Goal: Information Seeking & Learning: Learn about a topic

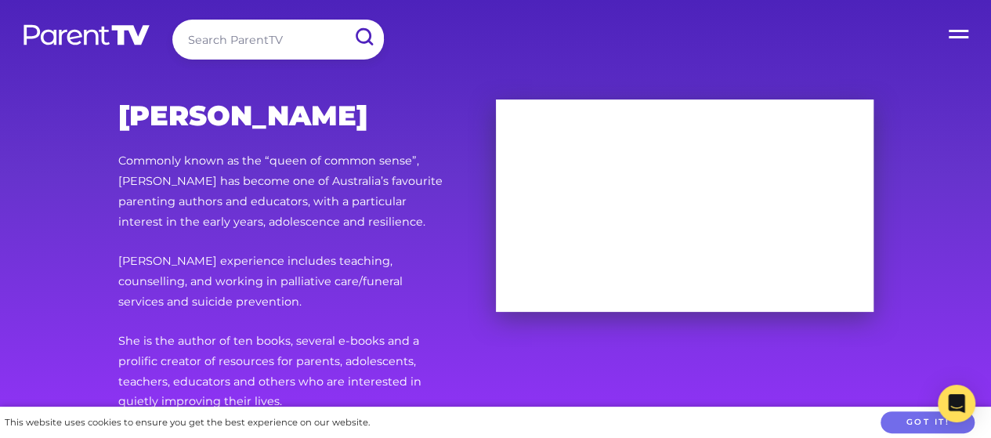
click at [122, 30] on img at bounding box center [86, 35] width 129 height 23
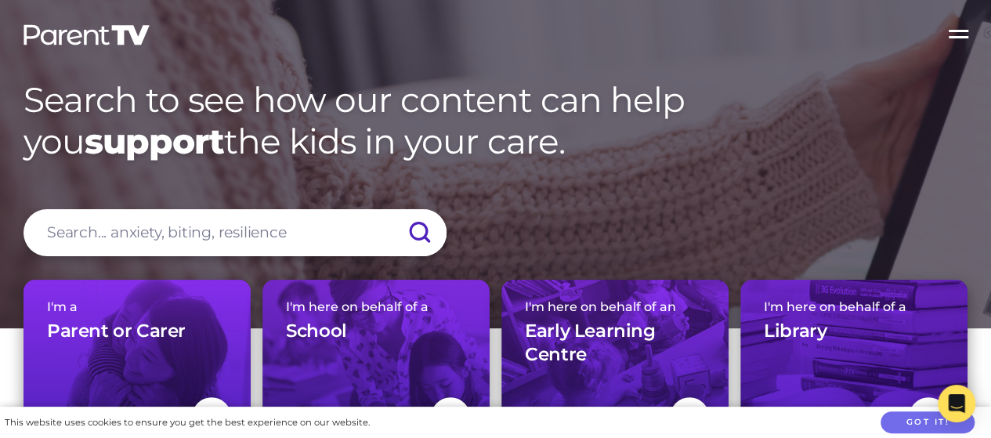
click at [213, 233] on input "search" at bounding box center [235, 232] width 423 height 47
type input "[PERSON_NAME]"
click at [392, 209] on input "submit" at bounding box center [419, 232] width 55 height 47
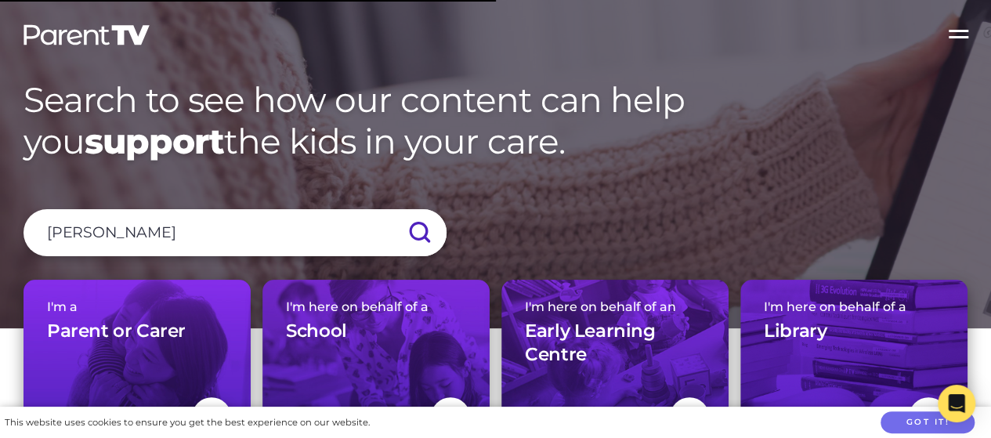
click at [416, 228] on input "submit" at bounding box center [419, 232] width 55 height 47
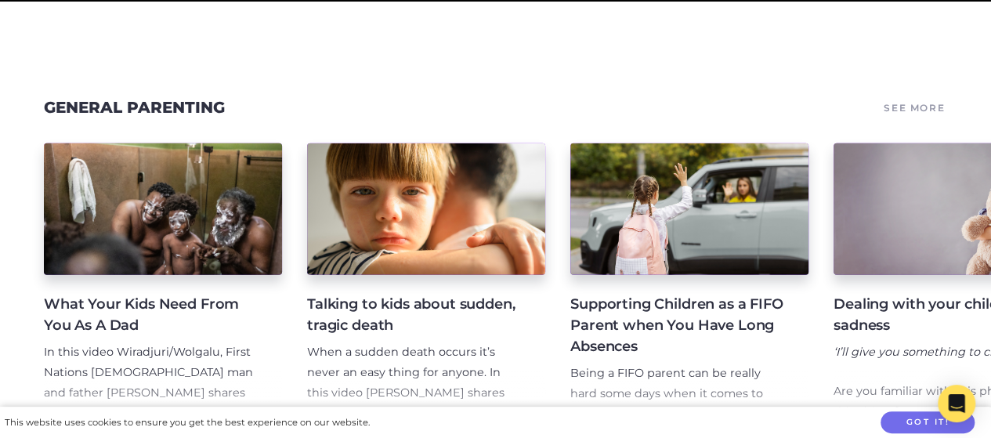
scroll to position [2120, 0]
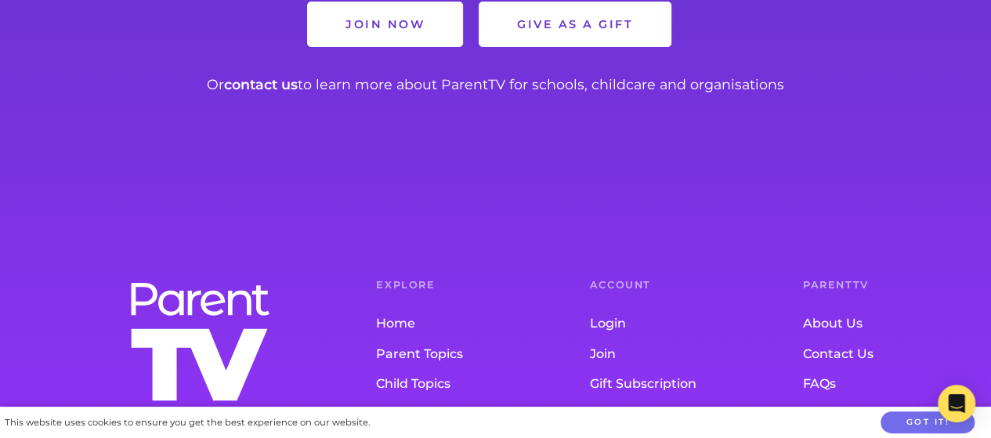
scroll to position [1265, 0]
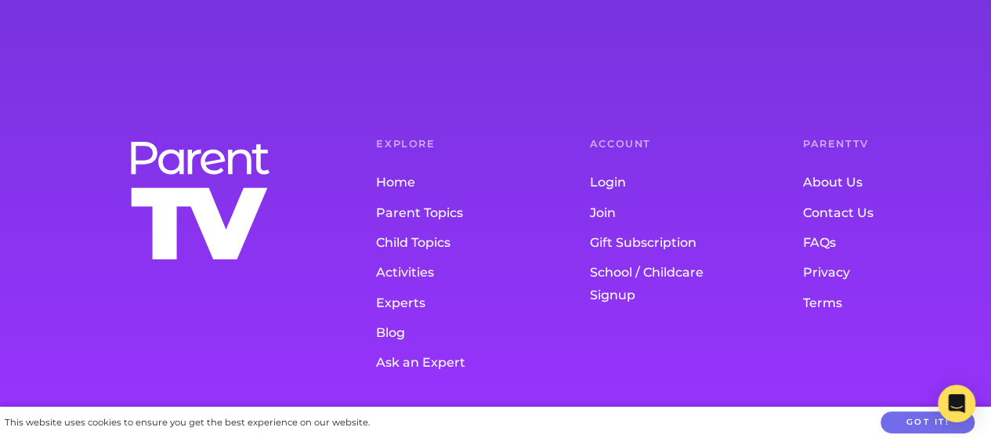
click at [389, 327] on link "Blog" at bounding box center [451, 333] width 150 height 30
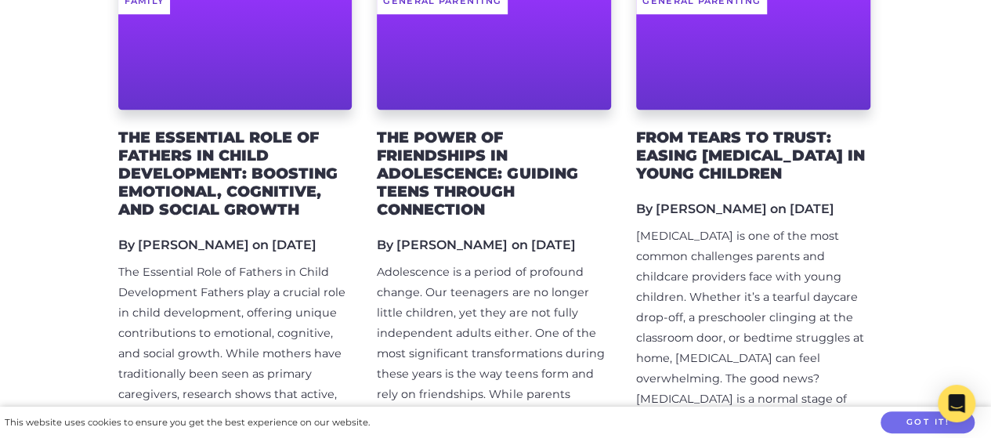
scroll to position [857, 0]
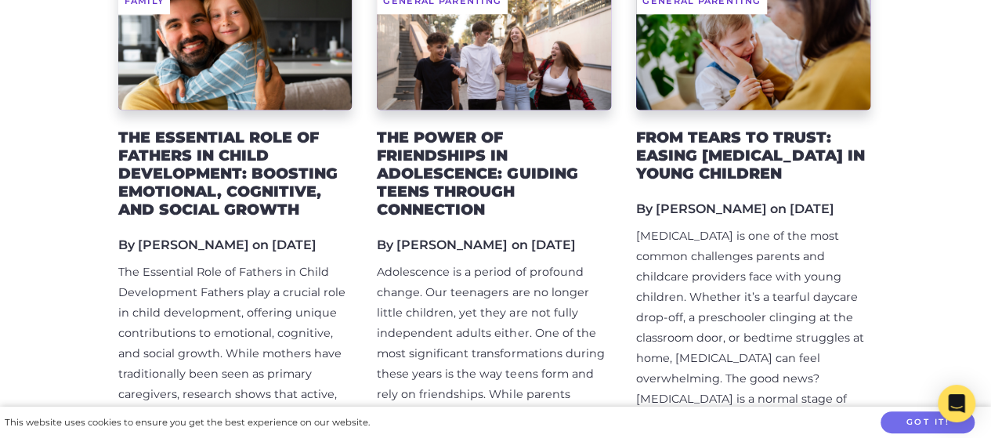
click at [188, 194] on h2 "The Essential Role of Fathers in Child Development: Boosting Emotional, Cogniti…" at bounding box center [235, 174] width 234 height 90
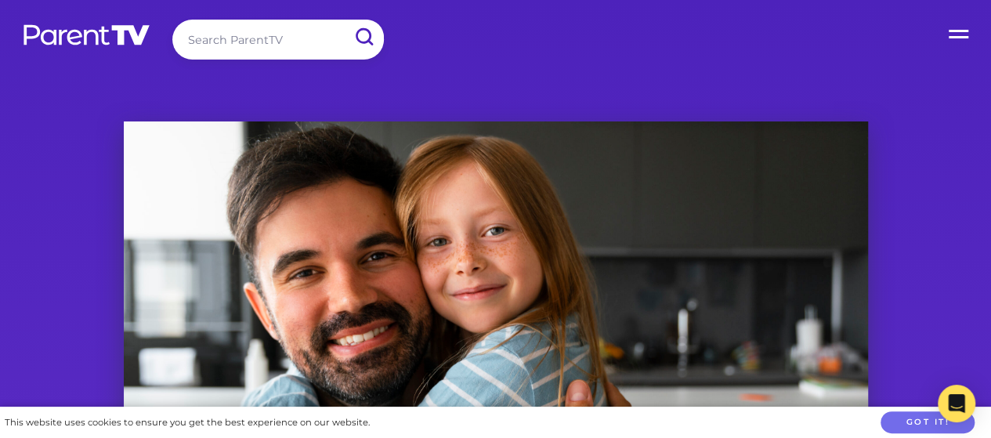
click at [75, 33] on img at bounding box center [86, 35] width 129 height 23
